Goal: Check status: Check status

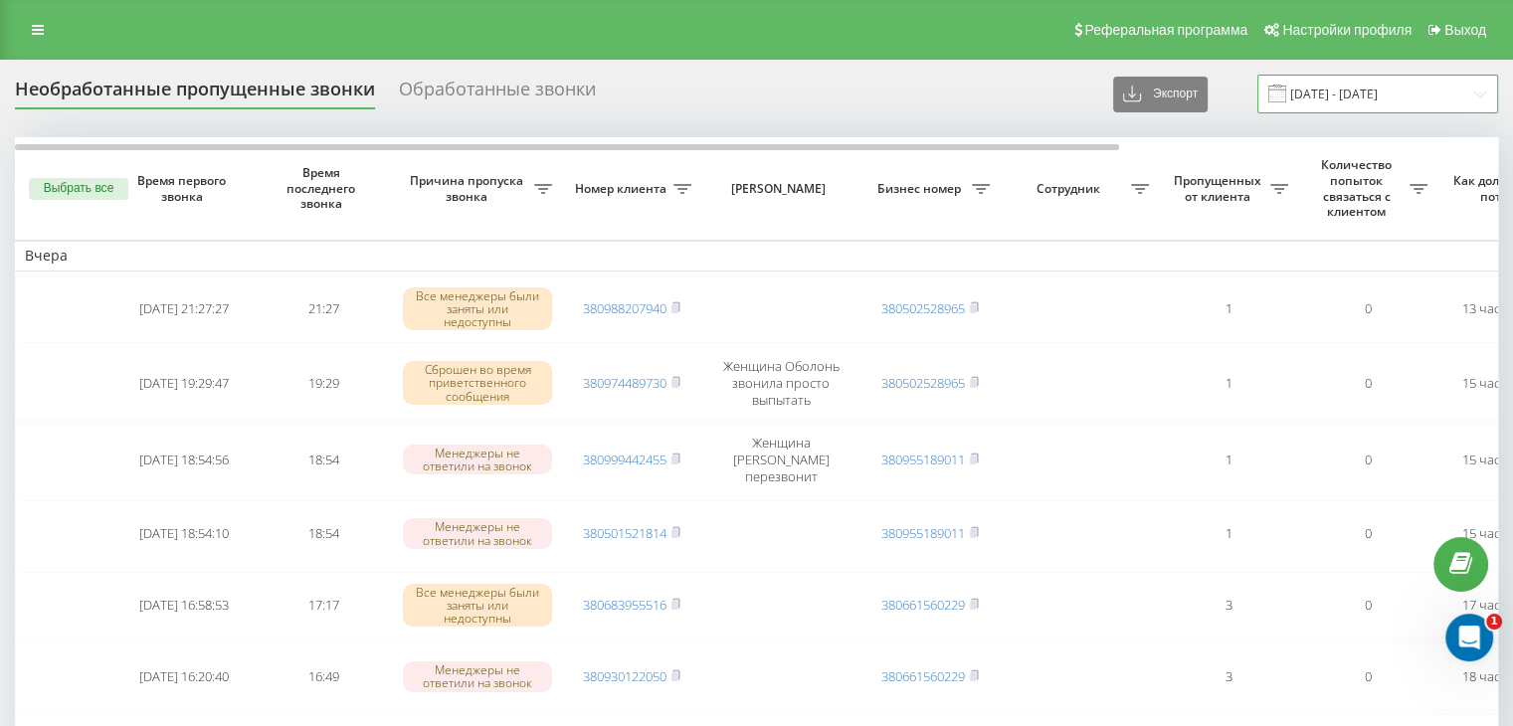
click at [1321, 82] on input "[DATE] - [DATE]" at bounding box center [1377, 94] width 241 height 39
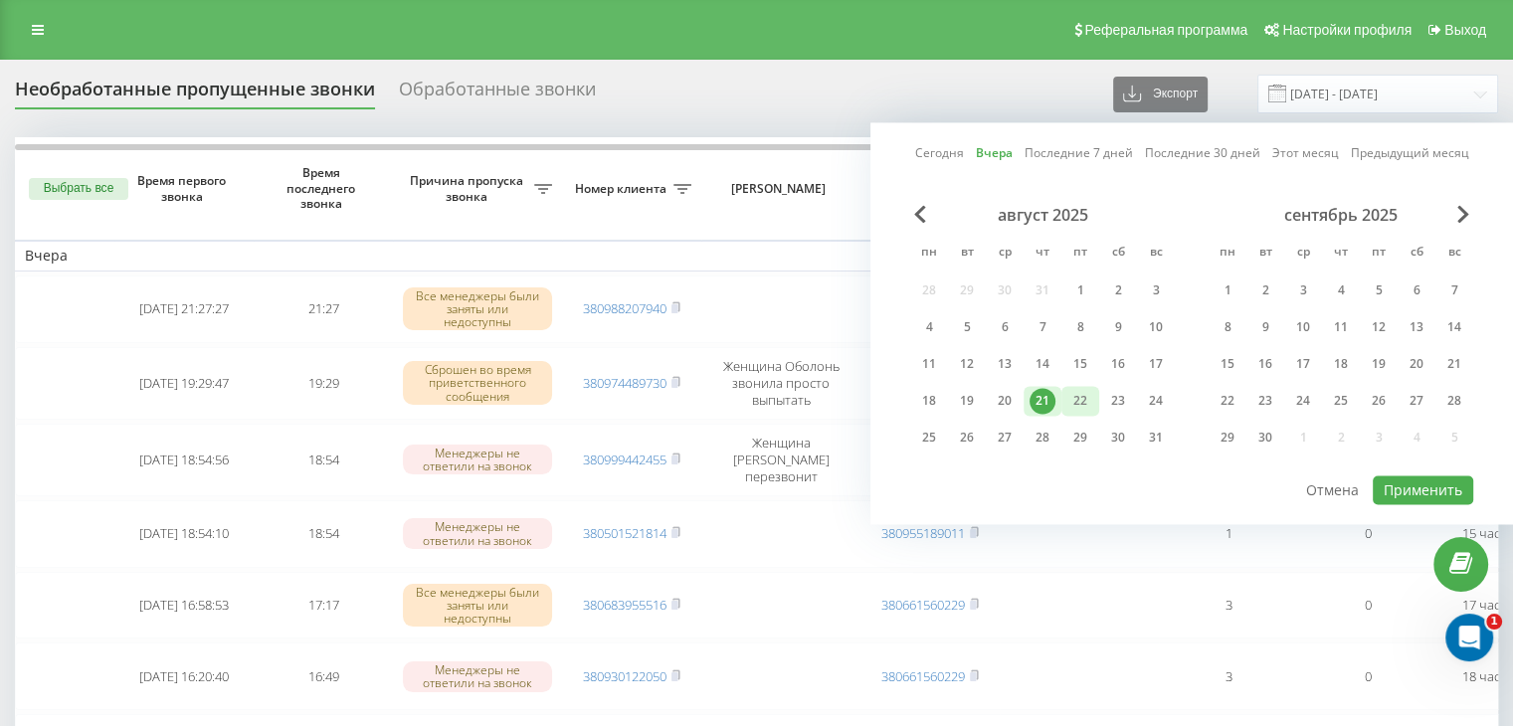
click at [1086, 393] on div "22" at bounding box center [1080, 401] width 26 height 26
click at [1438, 485] on button "Применить" at bounding box center [1423, 489] width 100 height 29
type input "[DATE] - [DATE]"
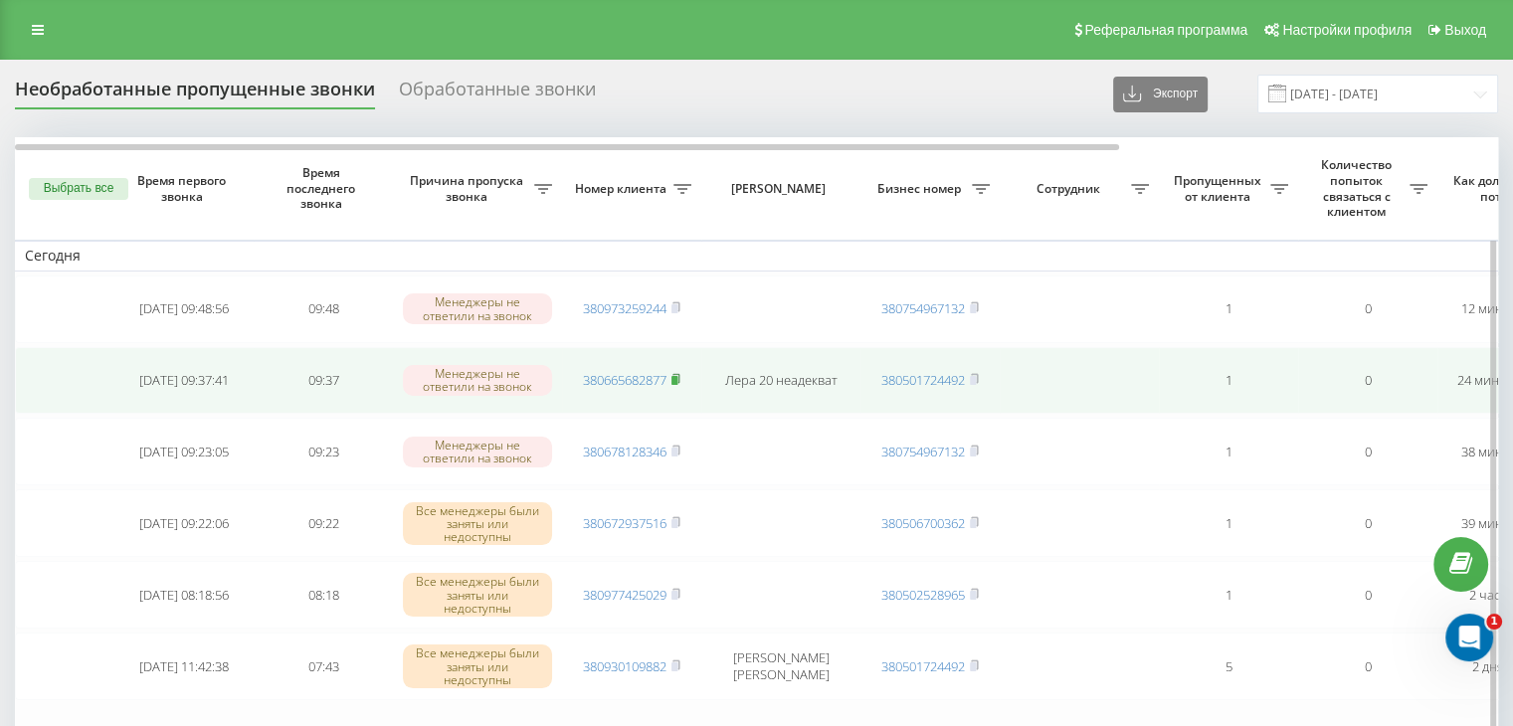
click at [679, 373] on icon at bounding box center [675, 379] width 9 height 12
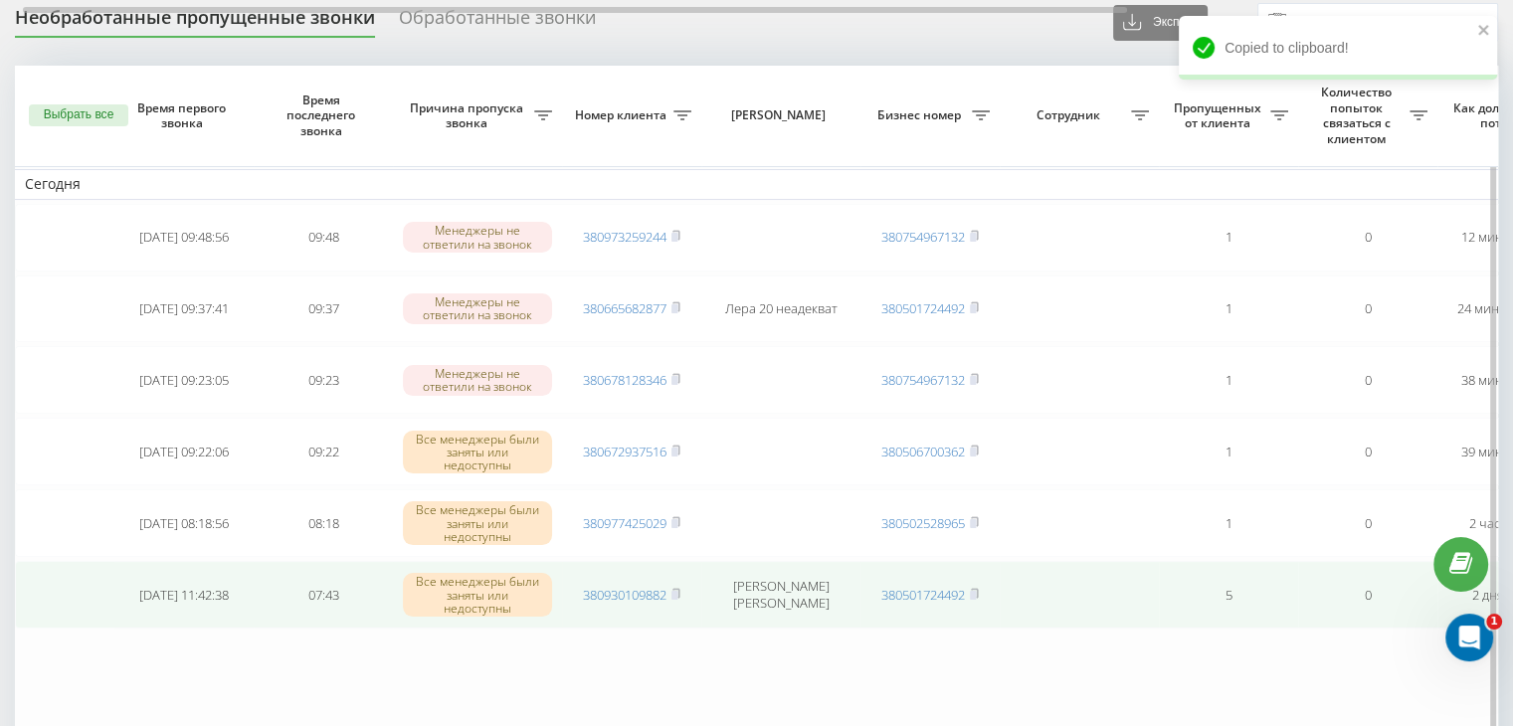
scroll to position [199, 0]
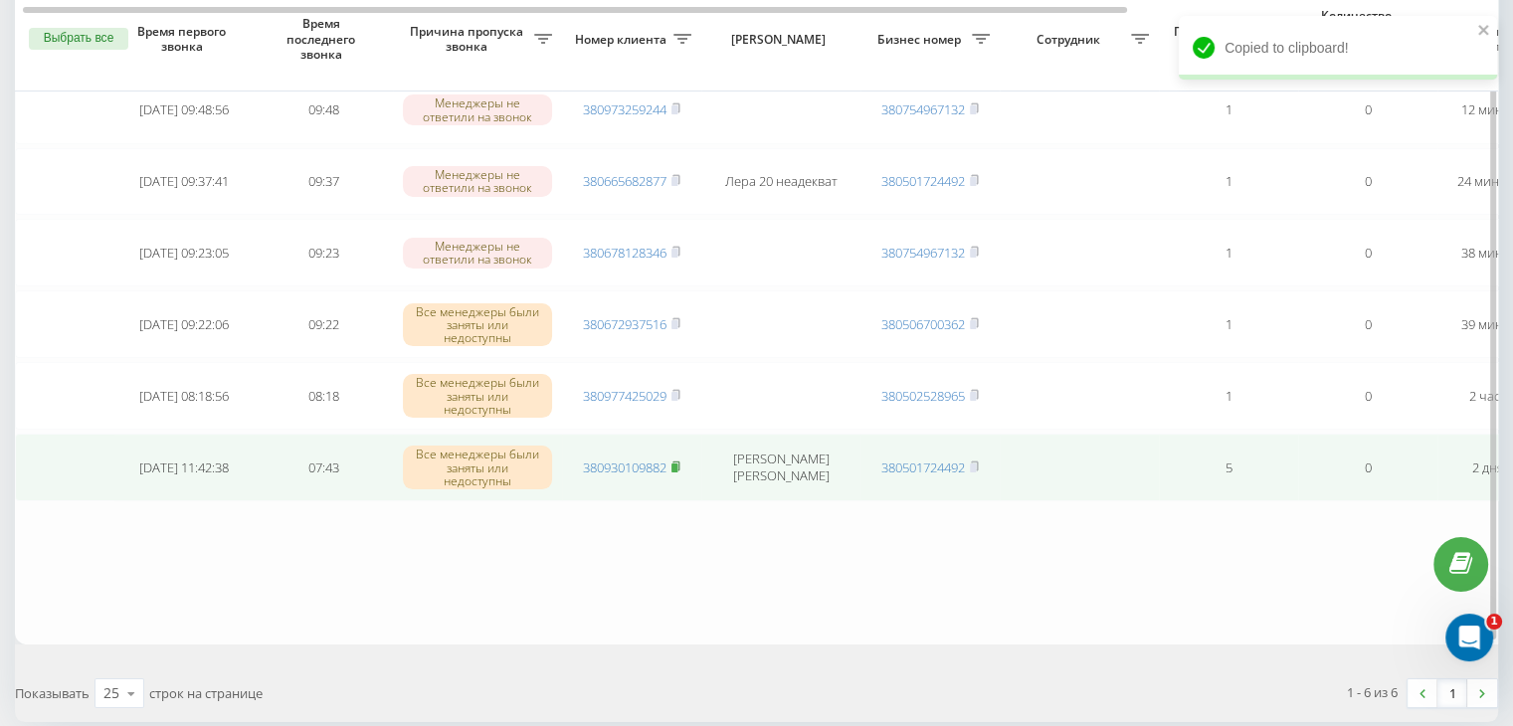
click at [679, 462] on icon at bounding box center [675, 465] width 7 height 9
click at [680, 460] on icon at bounding box center [675, 466] width 9 height 12
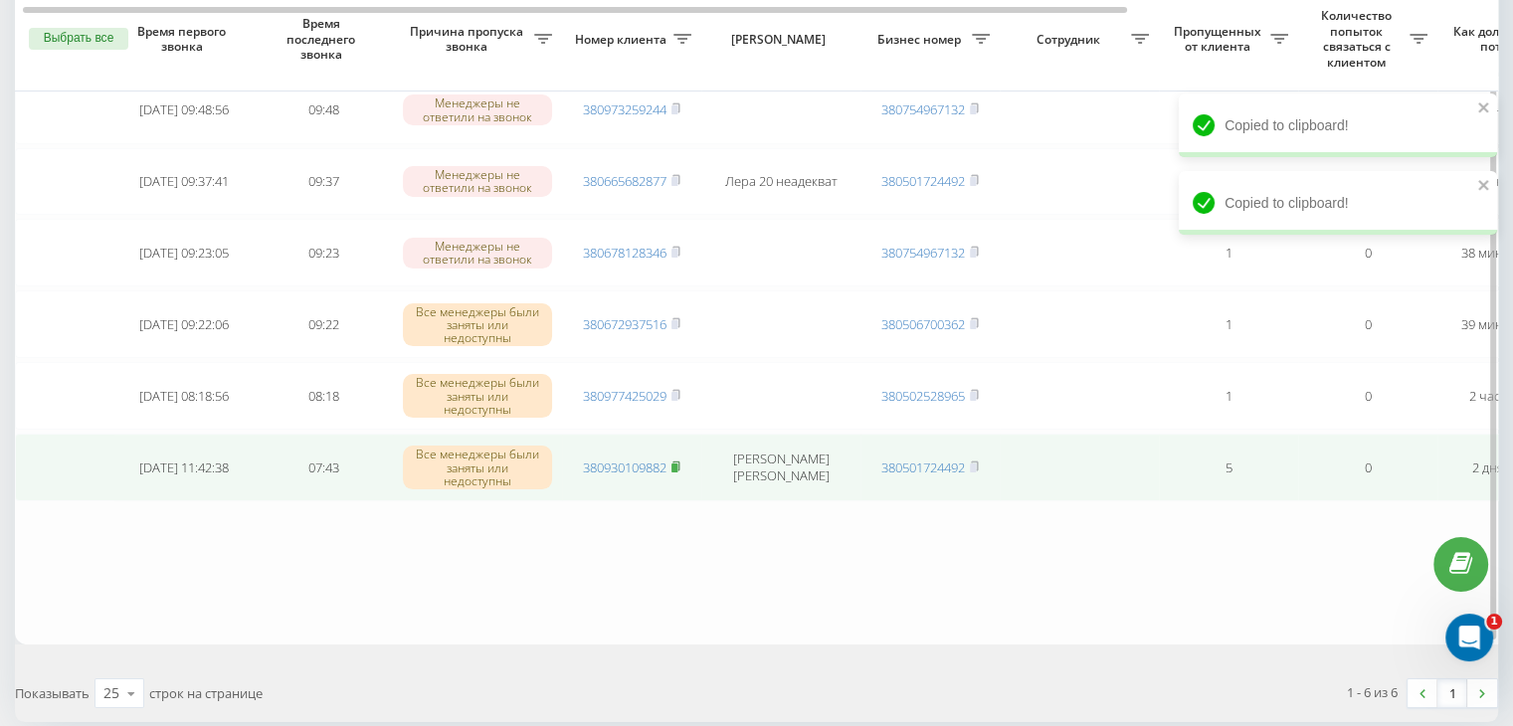
click at [680, 460] on icon at bounding box center [675, 466] width 9 height 12
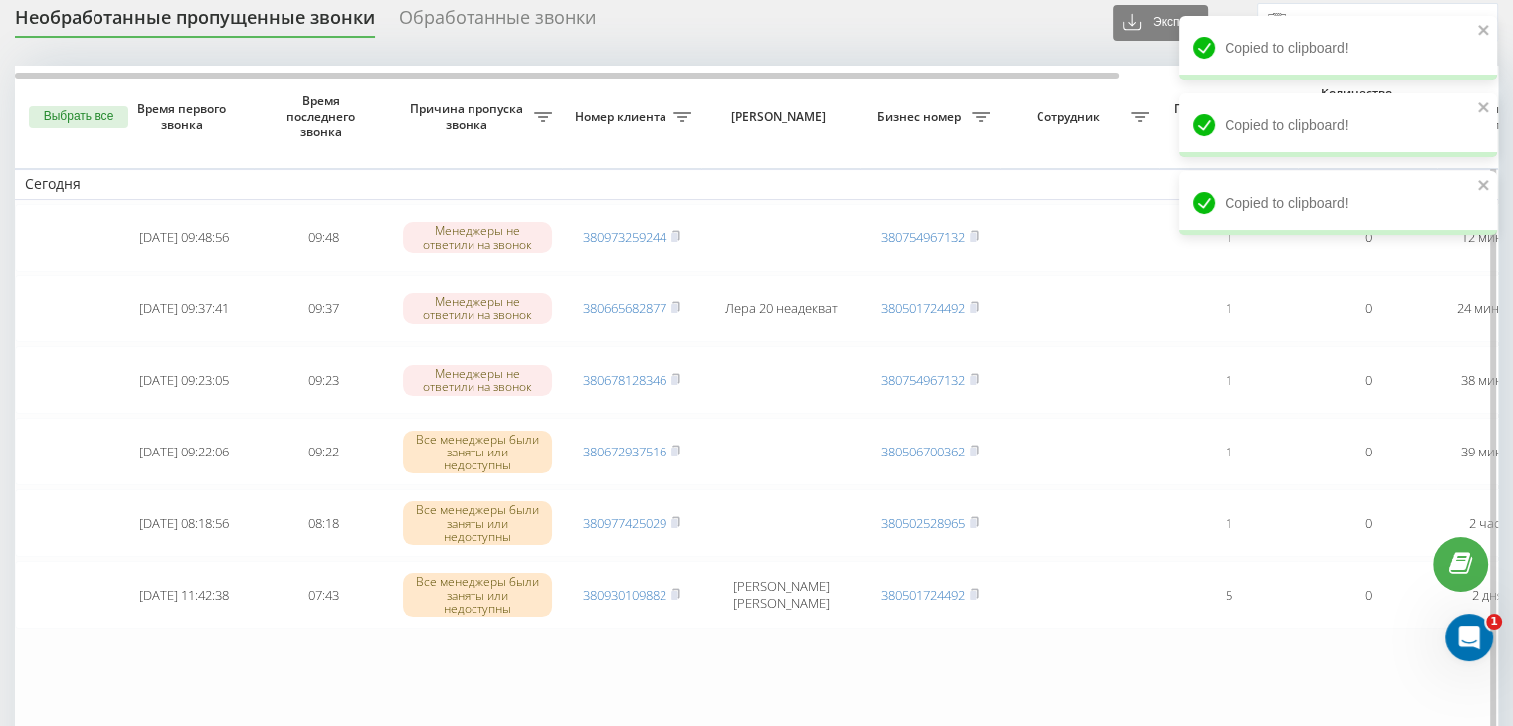
scroll to position [0, 0]
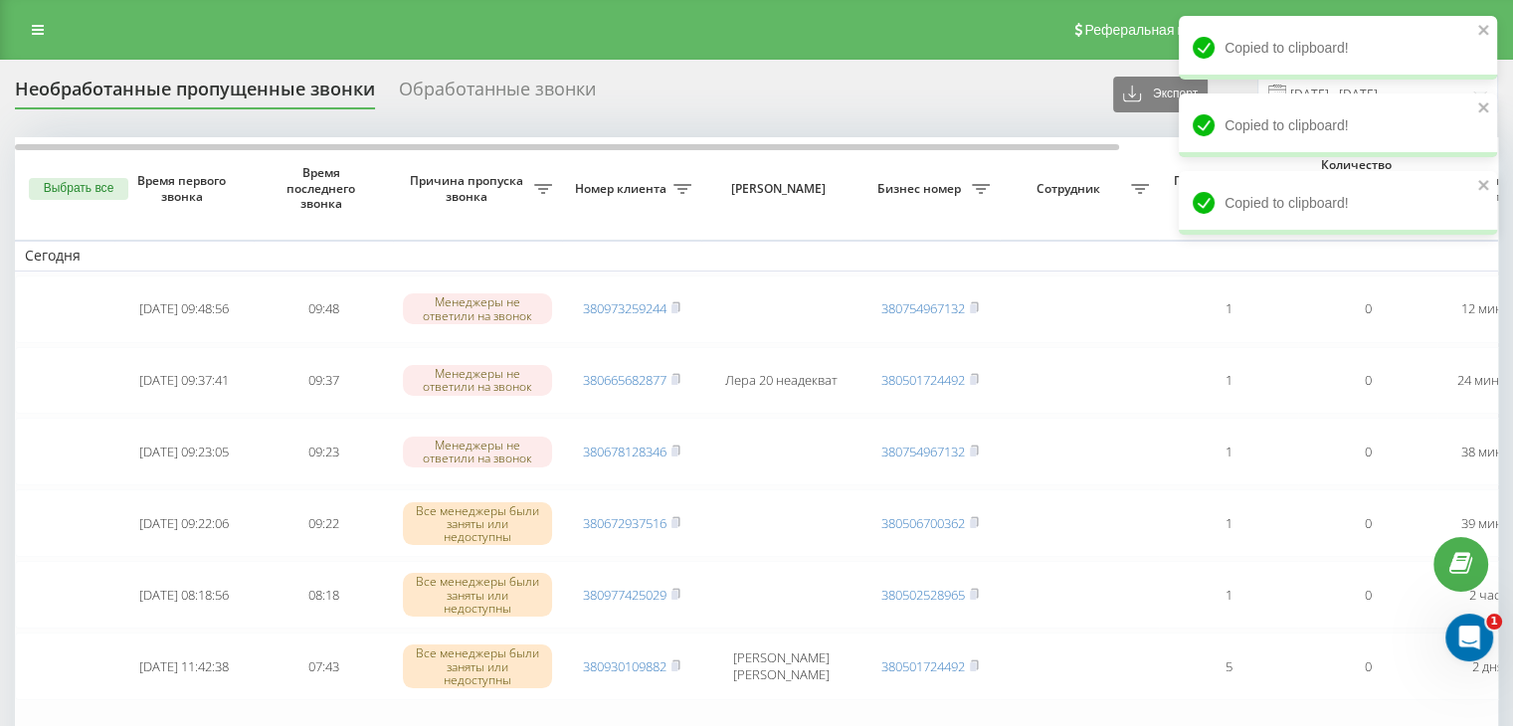
click at [945, 89] on div "Необработанные пропущенные звонки Обработанные звонки Экспорт .csv .xlsx [DATE]…" at bounding box center [756, 94] width 1483 height 39
